Goal: Ask a question

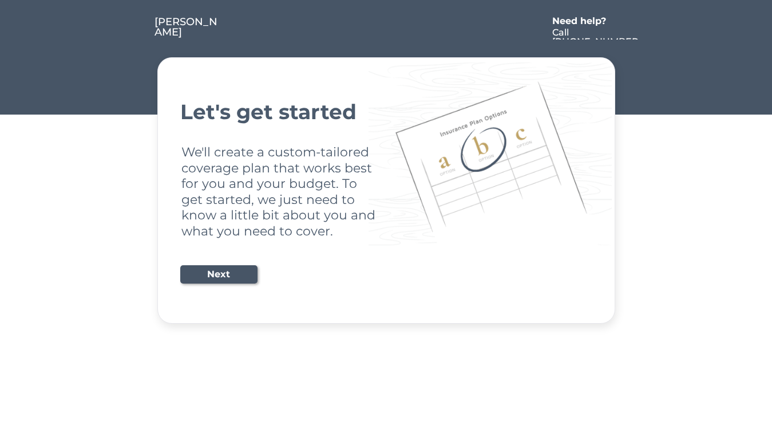
click at [386, 220] on div "Let's get started We'll create a custom-tailored coverage plan that works best …" at bounding box center [386, 191] width 412 height 238
click at [386, 162] on div "Let's get started We'll create a custom-tailored coverage plan that works best …" at bounding box center [386, 191] width 412 height 238
click at [386, 21] on div at bounding box center [383, 28] width 326 height 23
click at [386, 28] on div at bounding box center [383, 28] width 326 height 23
click at [133, 28] on div at bounding box center [133, 28] width 43 height 23
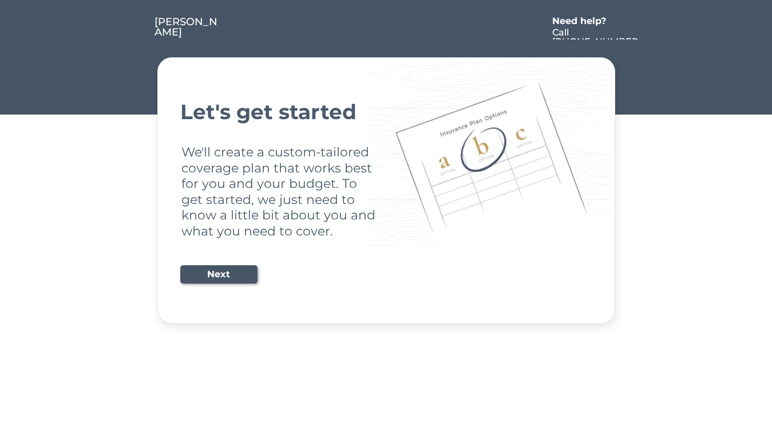
click at [384, 28] on div at bounding box center [383, 28] width 326 height 23
click at [585, 22] on div "Need help?" at bounding box center [586, 21] width 66 height 9
click at [651, 28] on div at bounding box center [651, 28] width 21 height 23
click at [135, 40] on div at bounding box center [135, 40] width 6 height 6
click at [386, 190] on div "Let's get started We'll create a custom-tailored coverage plan that works best …" at bounding box center [386, 191] width 412 height 238
